Goal: Task Accomplishment & Management: Manage account settings

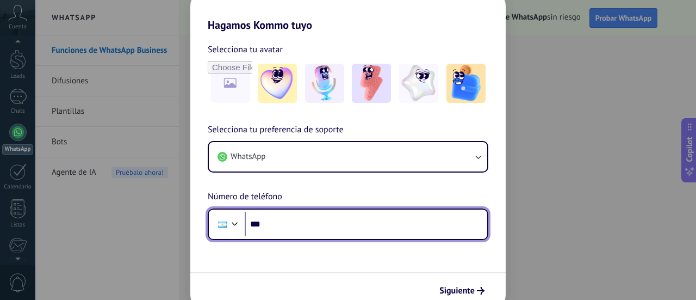
click at [344, 223] on input "***" at bounding box center [366, 224] width 243 height 25
click at [319, 218] on input "***" at bounding box center [366, 224] width 243 height 25
type input "**********"
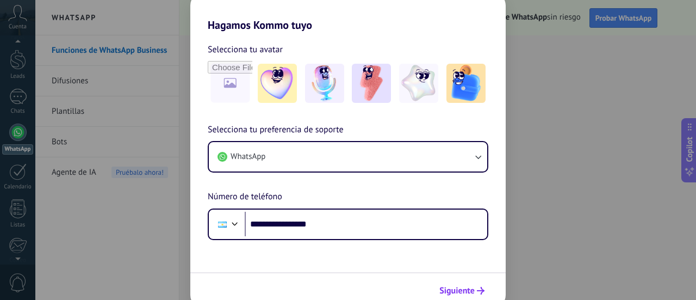
click at [455, 292] on span "Siguiente" at bounding box center [457, 291] width 35 height 8
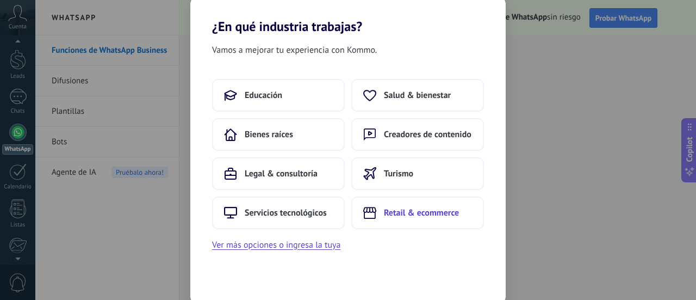
click at [391, 208] on span "Retail & ecommerce" at bounding box center [421, 212] width 75 height 11
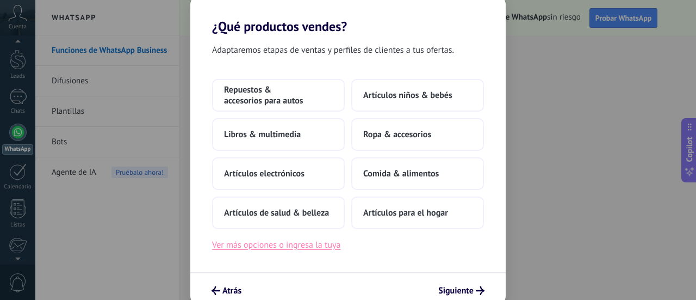
click at [325, 245] on button "Ver más opciones o ingresa la tuya" at bounding box center [276, 245] width 128 height 14
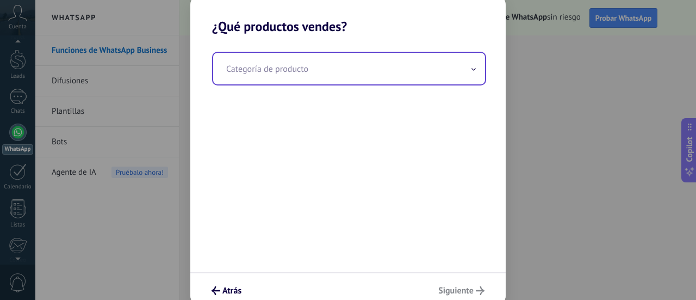
click at [353, 78] on input "text" at bounding box center [349, 69] width 272 height 32
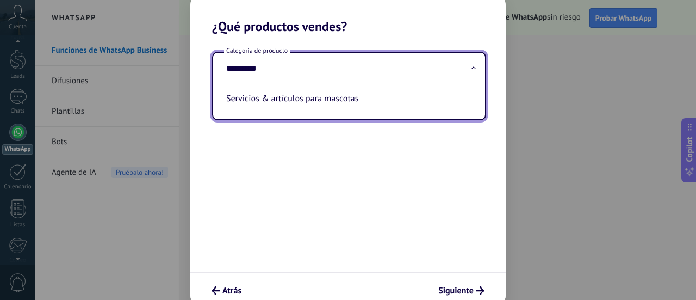
type input "*********"
click at [390, 220] on div "Categoría de producto ********* Servicios & artículos para mascotas" at bounding box center [348, 153] width 316 height 238
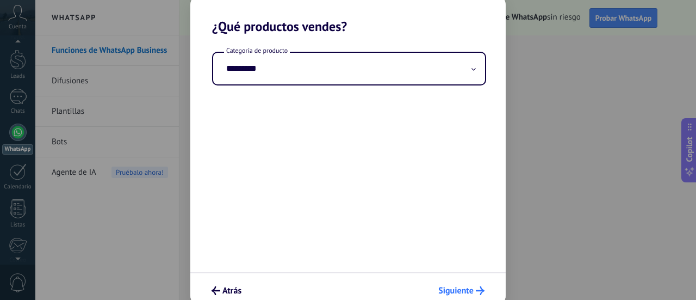
click at [459, 292] on span "Siguiente" at bounding box center [455, 291] width 35 height 8
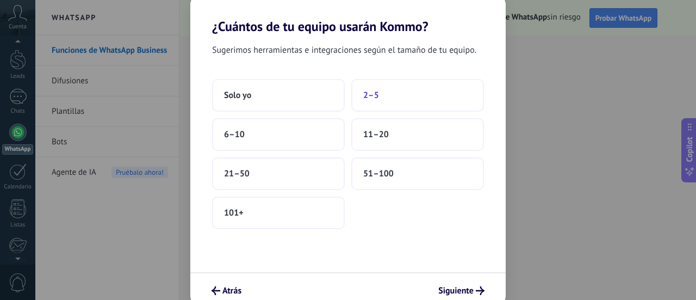
click at [368, 98] on span "2–5" at bounding box center [371, 95] width 16 height 11
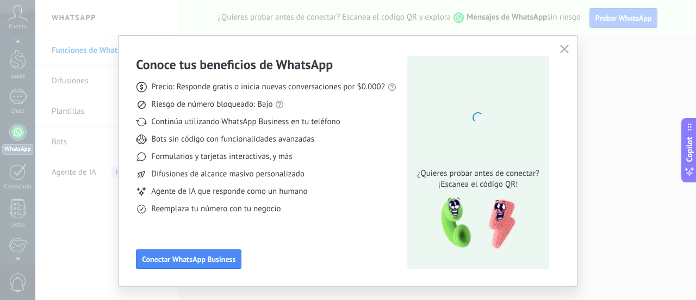
scroll to position [22, 0]
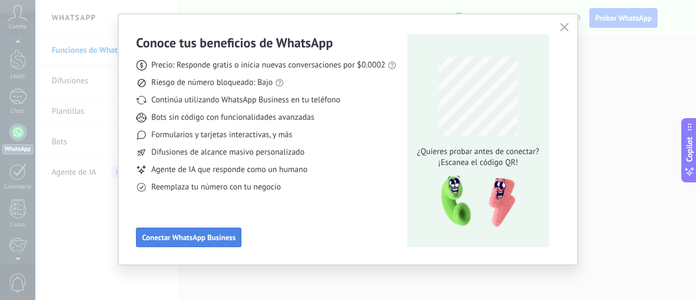
click at [202, 244] on button "Conectar WhatsApp Business" at bounding box center [189, 237] width 106 height 20
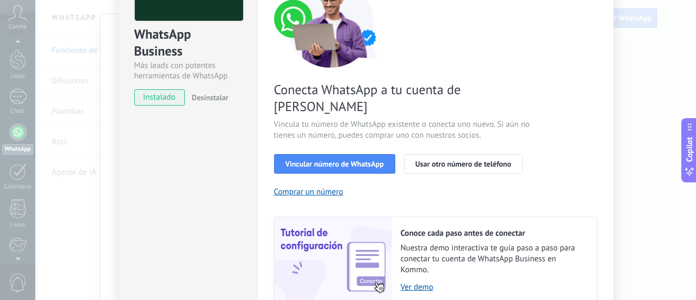
scroll to position [109, 0]
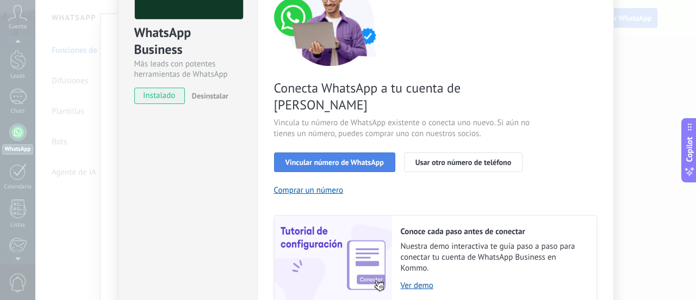
click at [368, 158] on span "Vincular número de WhatsApp" at bounding box center [335, 162] width 98 height 8
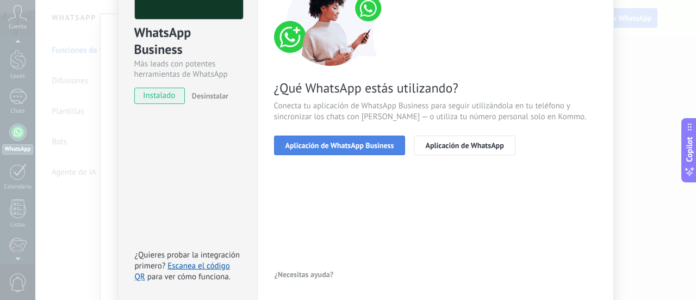
click at [385, 146] on span "Aplicación de WhatsApp Business" at bounding box center [340, 145] width 109 height 8
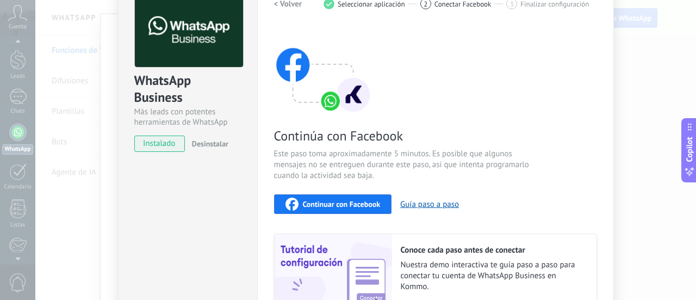
scroll to position [115, 0]
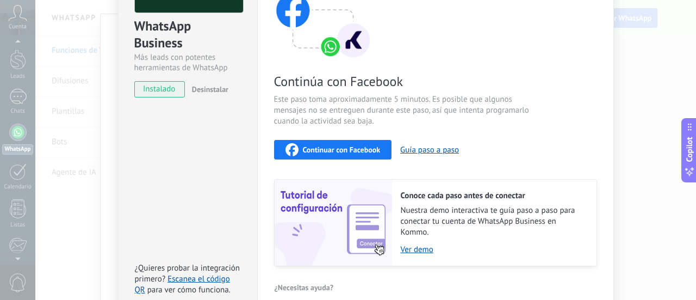
drag, startPoint x: 365, startPoint y: 151, endPoint x: 508, endPoint y: 155, distance: 142.6
click at [381, 173] on div "Continúa con Facebook Este paso toma aproximadamente 5 minutos. Es posible que …" at bounding box center [435, 119] width 323 height 294
click at [637, 107] on div "WhatsApp Business Más leads con potentes herramientas de WhatsApp instalado Des…" at bounding box center [365, 150] width 661 height 300
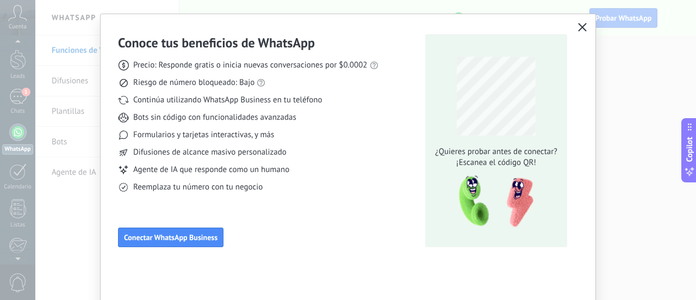
click at [584, 33] on button "button" at bounding box center [583, 27] width 14 height 15
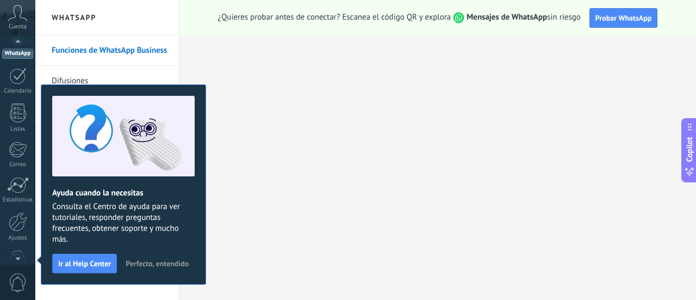
scroll to position [31, 0]
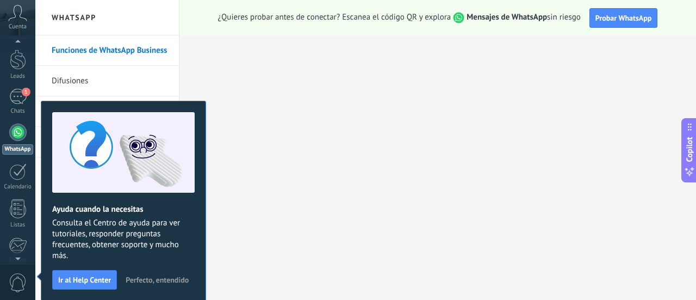
click at [171, 271] on button "Perfecto, entendido" at bounding box center [157, 279] width 73 height 16
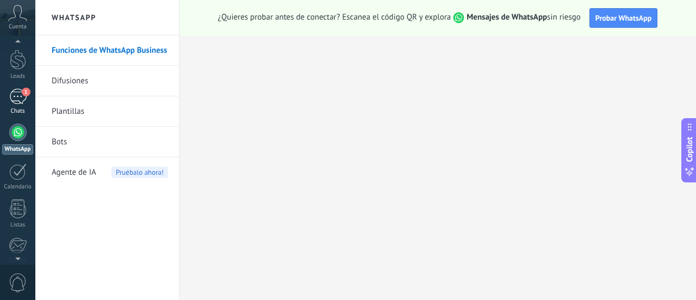
click at [30, 90] on link "1 Chats" at bounding box center [17, 102] width 35 height 26
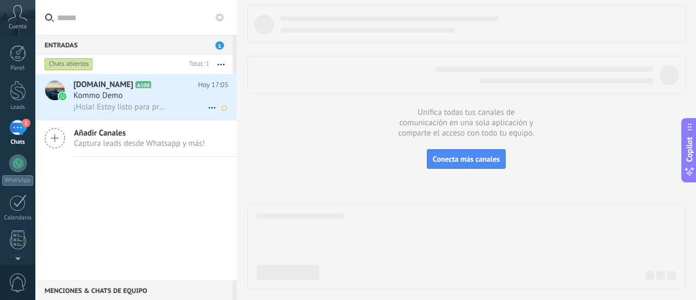
click at [152, 100] on div "Kommo Demo" at bounding box center [150, 95] width 155 height 11
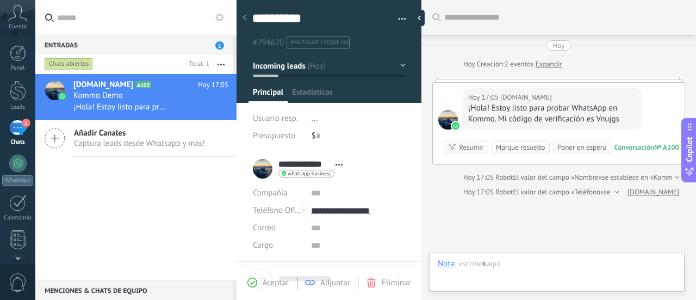
scroll to position [16, 0]
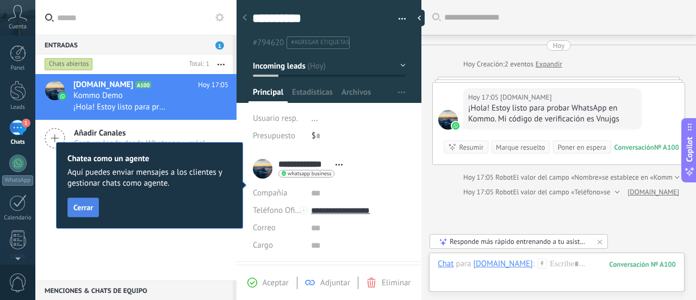
click at [88, 207] on span "Cerrar" at bounding box center [83, 207] width 20 height 8
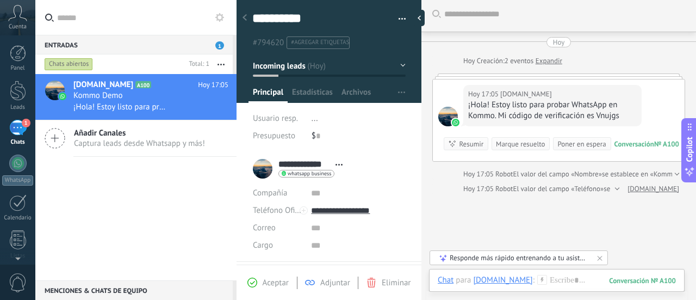
scroll to position [0, 0]
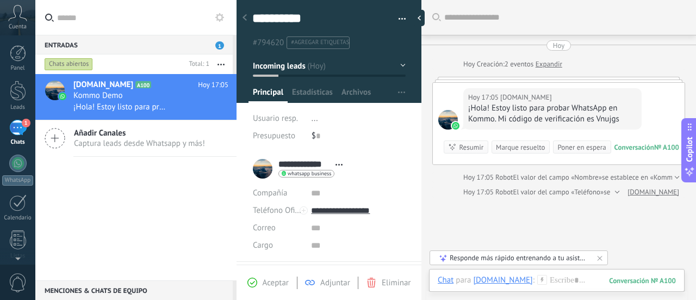
click at [29, 17] on div "Cuenta" at bounding box center [17, 17] width 35 height 35
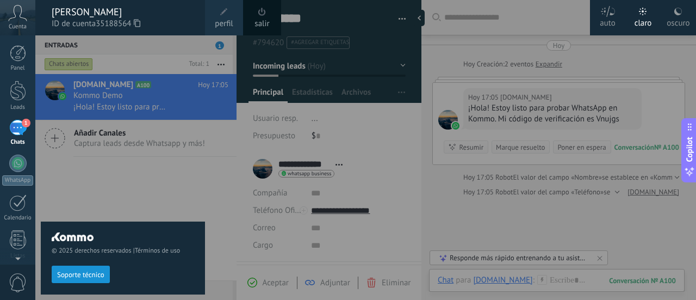
click at [137, 23] on icon at bounding box center [137, 23] width 7 height 8
click at [381, 102] on div at bounding box center [383, 150] width 696 height 300
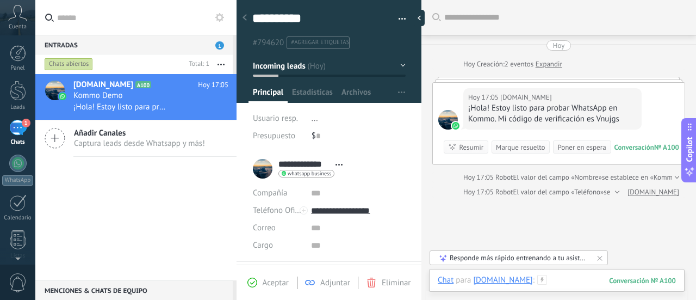
click at [558, 285] on div at bounding box center [557, 291] width 238 height 33
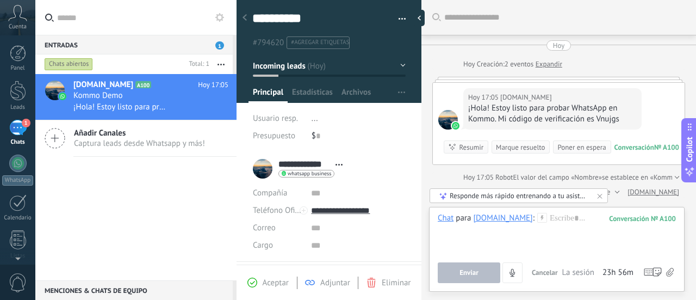
click at [576, 198] on div "Responde más rápido entrenando a tu asistente AI con tus fuentes de datos" at bounding box center [519, 195] width 139 height 9
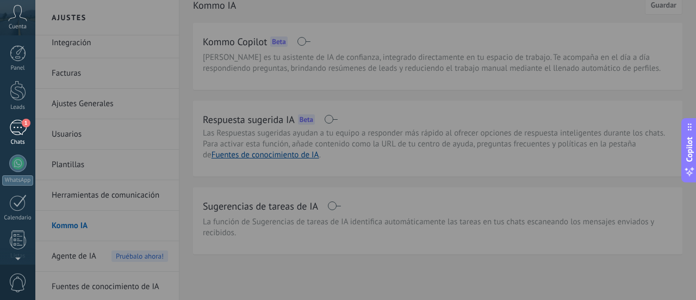
click at [13, 128] on div "1" at bounding box center [17, 128] width 17 height 16
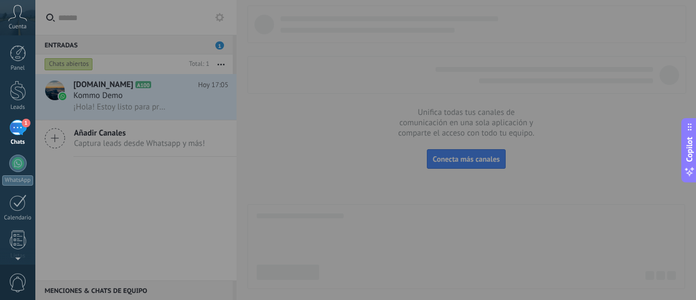
click at [456, 213] on div at bounding box center [383, 150] width 696 height 300
click at [541, 165] on div at bounding box center [383, 150] width 696 height 300
click at [691, 152] on span "Copilot" at bounding box center [689, 149] width 11 height 25
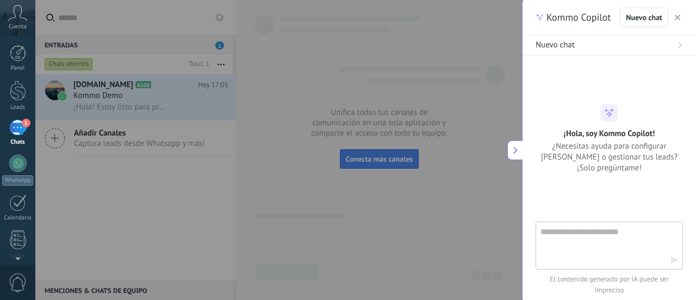
type textarea "**********"
click at [477, 133] on div at bounding box center [383, 150] width 696 height 300
click at [583, 238] on textarea at bounding box center [602, 244] width 122 height 39
type textarea "**********"
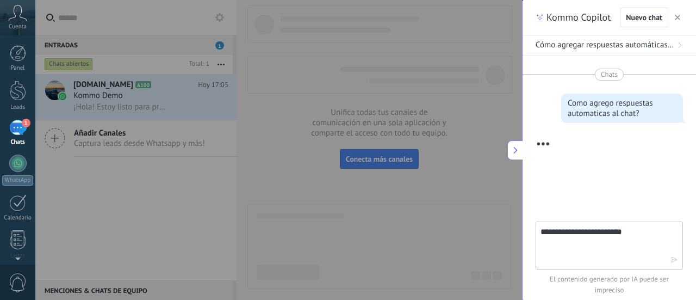
type textarea "**********"
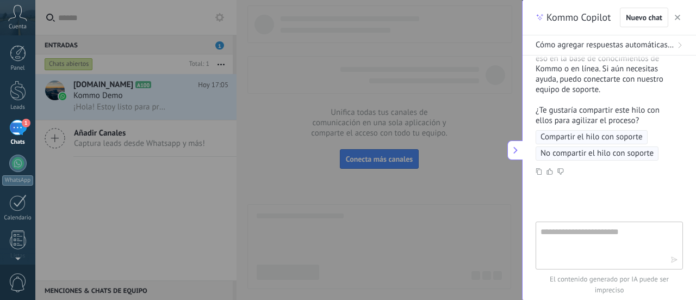
scroll to position [569, 0]
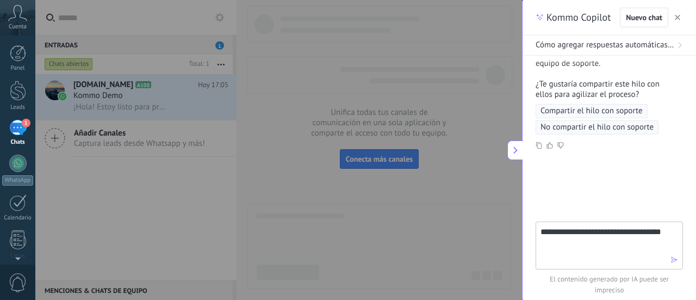
type textarea "**********"
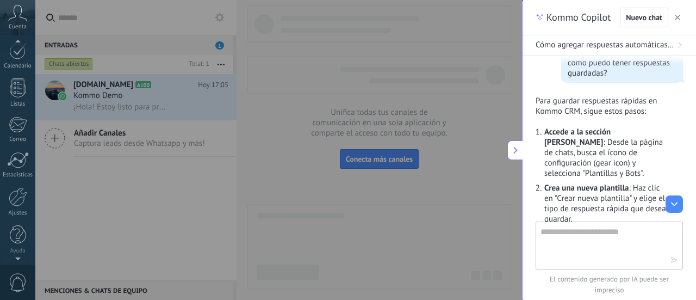
scroll to position [0, 0]
click at [18, 131] on div "1" at bounding box center [17, 128] width 17 height 16
click at [674, 18] on button "button" at bounding box center [677, 17] width 11 height 13
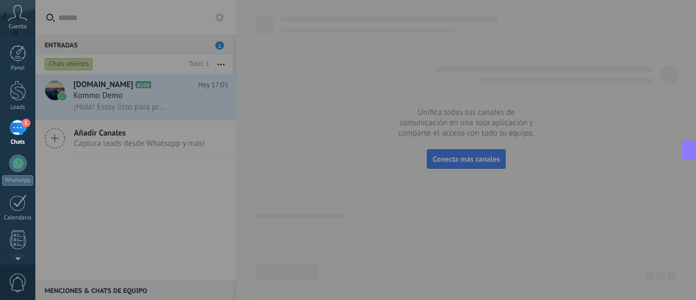
click at [549, 46] on div at bounding box center [383, 150] width 696 height 300
drag, startPoint x: 197, startPoint y: 36, endPoint x: 190, endPoint y: 28, distance: 10.5
click at [197, 35] on div at bounding box center [383, 150] width 696 height 300
click at [26, 57] on link "Panel" at bounding box center [17, 58] width 35 height 27
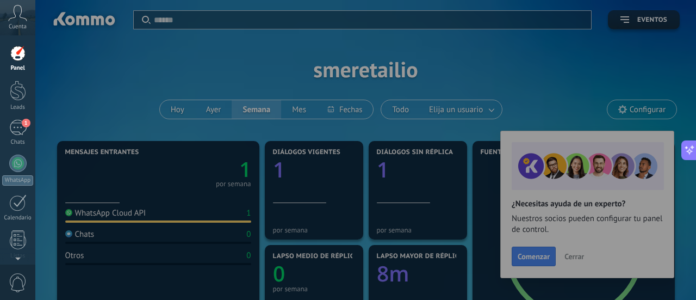
click at [567, 84] on div at bounding box center [383, 150] width 696 height 300
click at [576, 257] on div at bounding box center [383, 150] width 696 height 300
click at [541, 256] on div at bounding box center [383, 150] width 696 height 300
click at [233, 89] on div at bounding box center [383, 150] width 696 height 300
drag, startPoint x: 214, startPoint y: 87, endPoint x: 116, endPoint y: 74, distance: 99.3
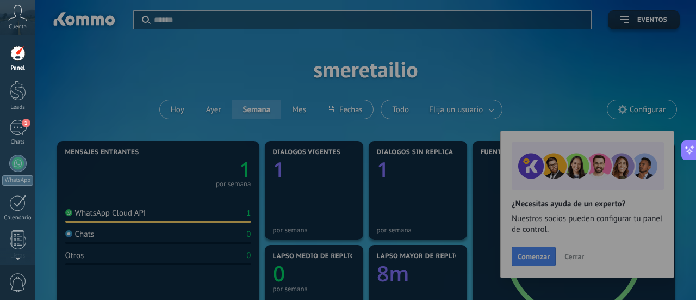
click at [211, 88] on div at bounding box center [383, 150] width 696 height 300
click at [29, 128] on link "1 Chats" at bounding box center [17, 133] width 35 height 26
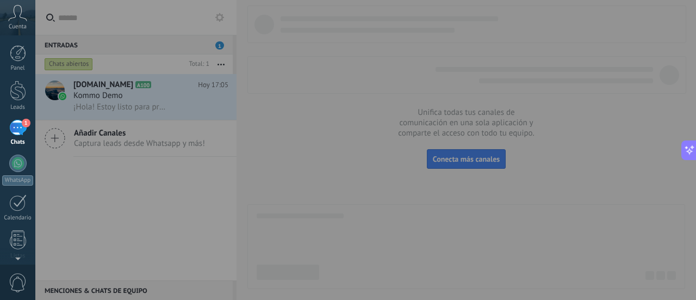
click at [414, 187] on div at bounding box center [383, 150] width 696 height 300
click at [397, 134] on div at bounding box center [383, 150] width 696 height 300
click at [22, 131] on div "1" at bounding box center [17, 128] width 17 height 16
click at [149, 132] on div at bounding box center [383, 150] width 696 height 300
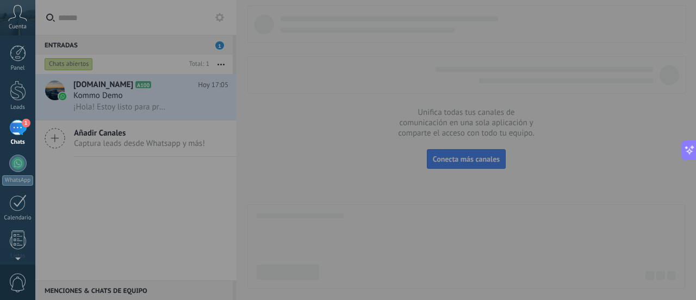
click at [149, 132] on div at bounding box center [383, 150] width 696 height 300
click at [433, 258] on div at bounding box center [383, 150] width 696 height 300
click at [123, 93] on div at bounding box center [383, 150] width 696 height 300
click at [12, 13] on icon at bounding box center [17, 13] width 19 height 16
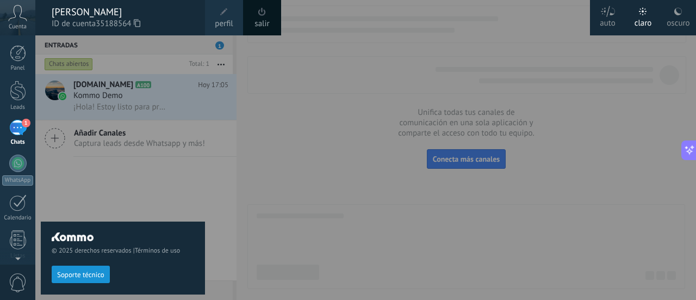
click at [608, 21] on div "auto" at bounding box center [608, 21] width 16 height 28
click at [644, 21] on div "claro" at bounding box center [643, 21] width 17 height 28
click at [361, 108] on div at bounding box center [383, 150] width 696 height 300
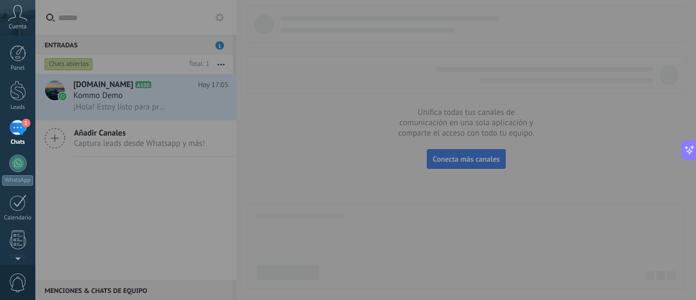
click at [194, 100] on div at bounding box center [383, 150] width 696 height 300
